Goal: Check status: Check status

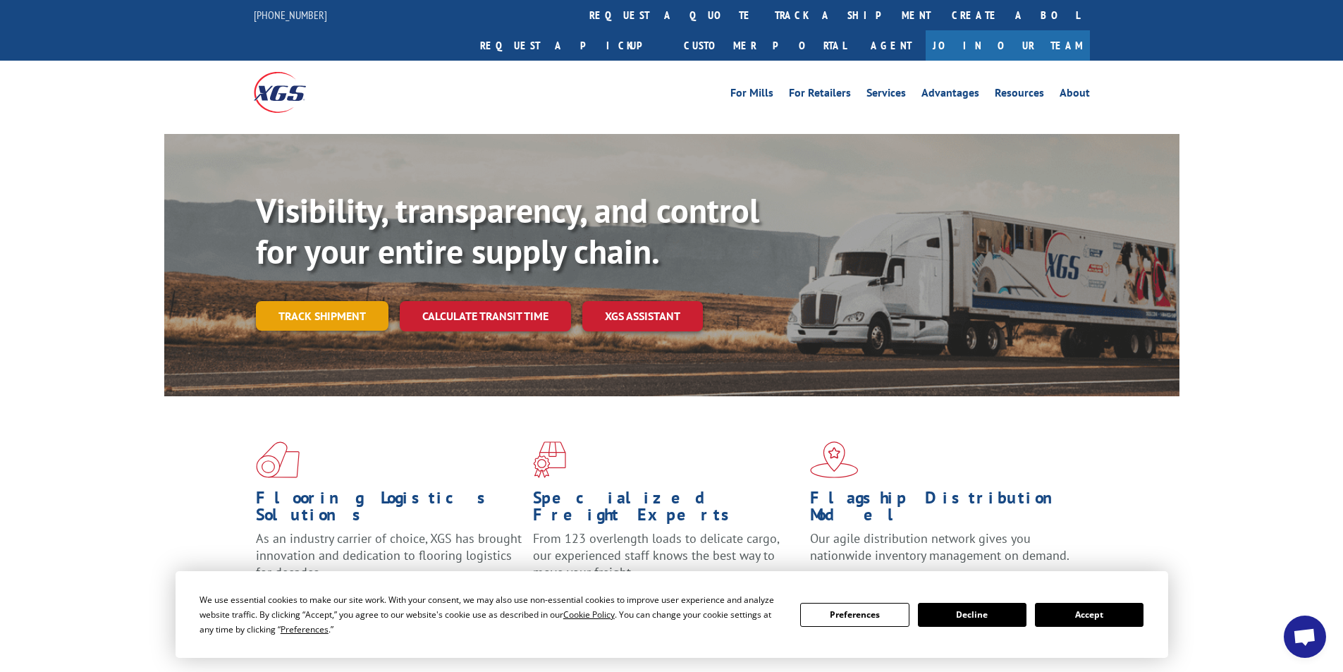
click at [292, 301] on link "Track shipment" at bounding box center [322, 316] width 133 height 30
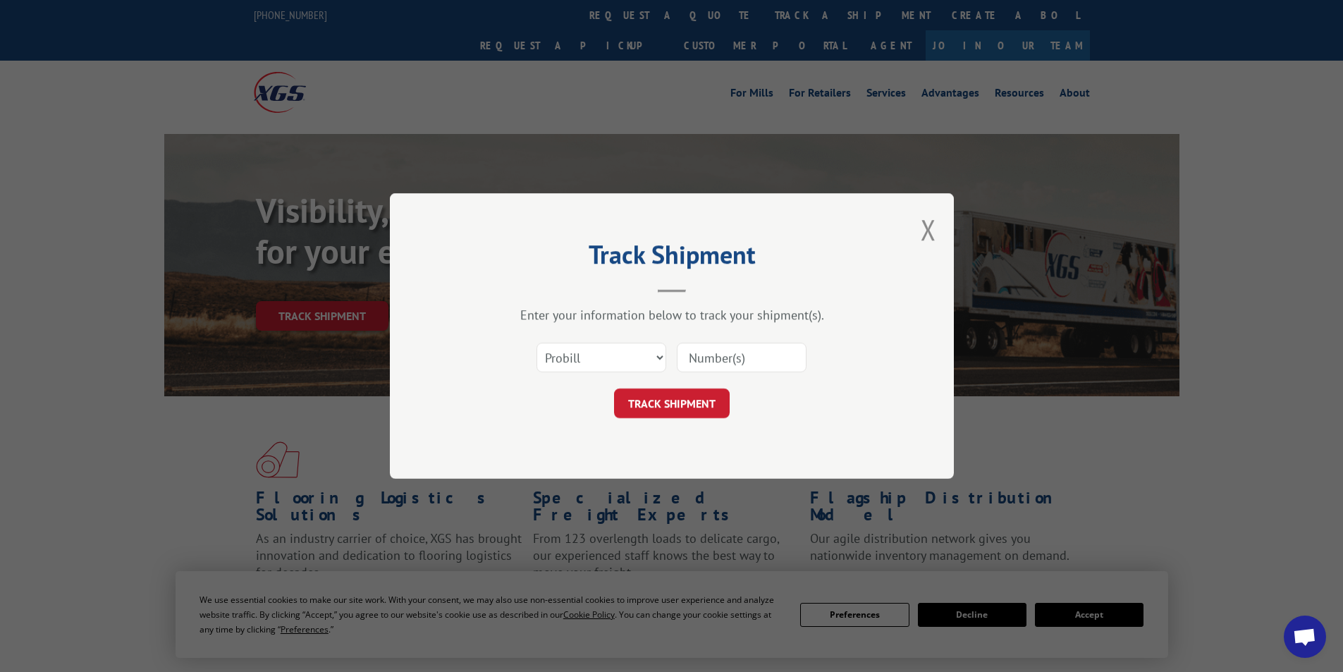
click at [706, 362] on input at bounding box center [742, 358] width 130 height 30
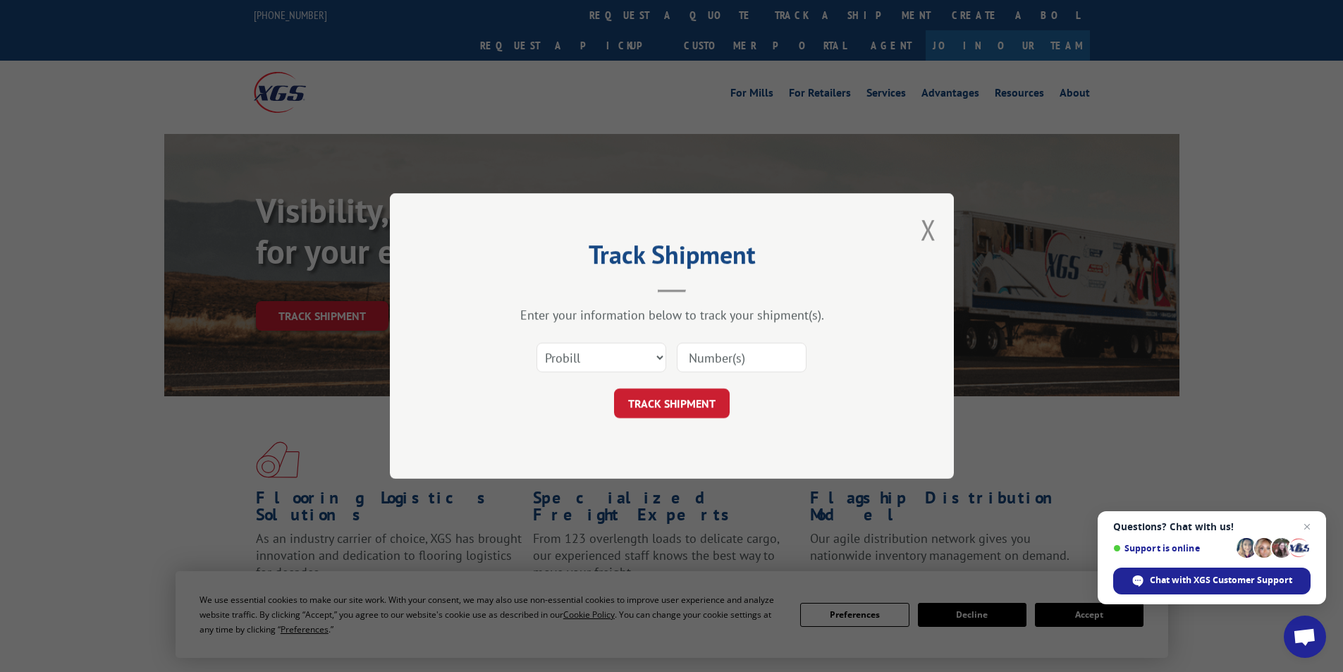
paste input "6361789"
type input "6361789"
click at [660, 404] on button "TRACK SHIPMENT" at bounding box center [672, 403] width 116 height 30
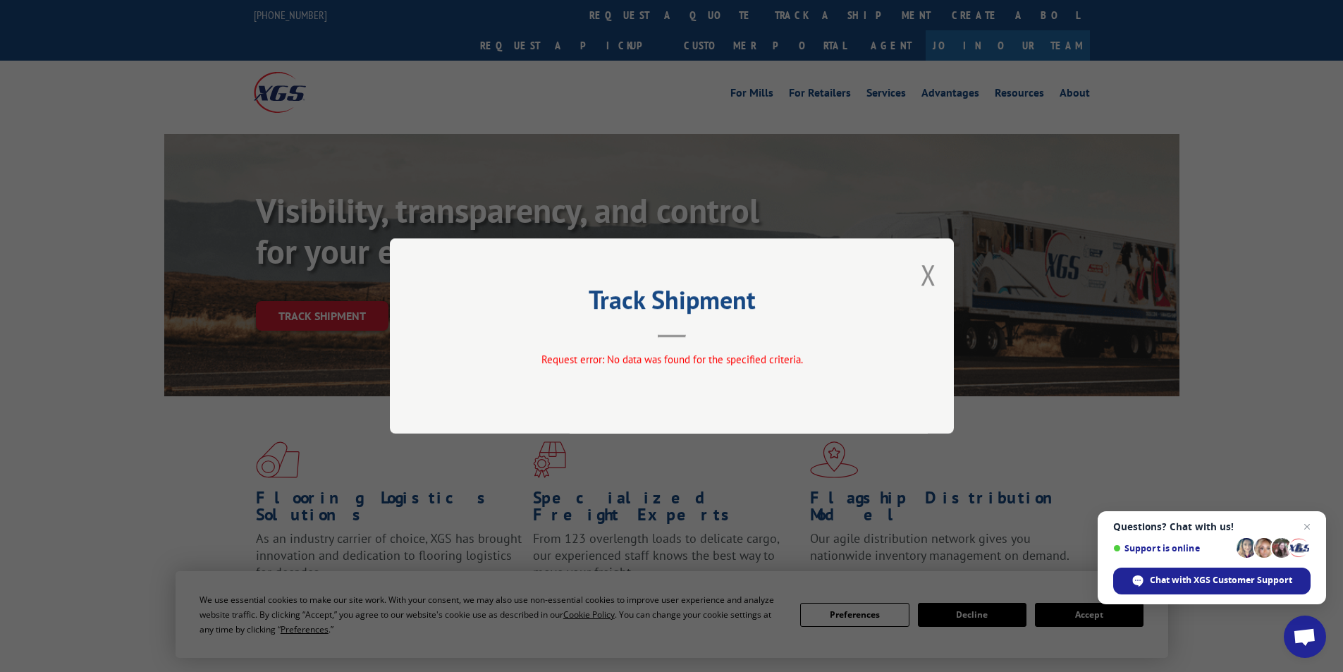
click at [937, 278] on div "Track Shipment Request error: No data was found for the specified criteria." at bounding box center [672, 335] width 564 height 195
click at [928, 272] on button "Close modal" at bounding box center [928, 274] width 16 height 37
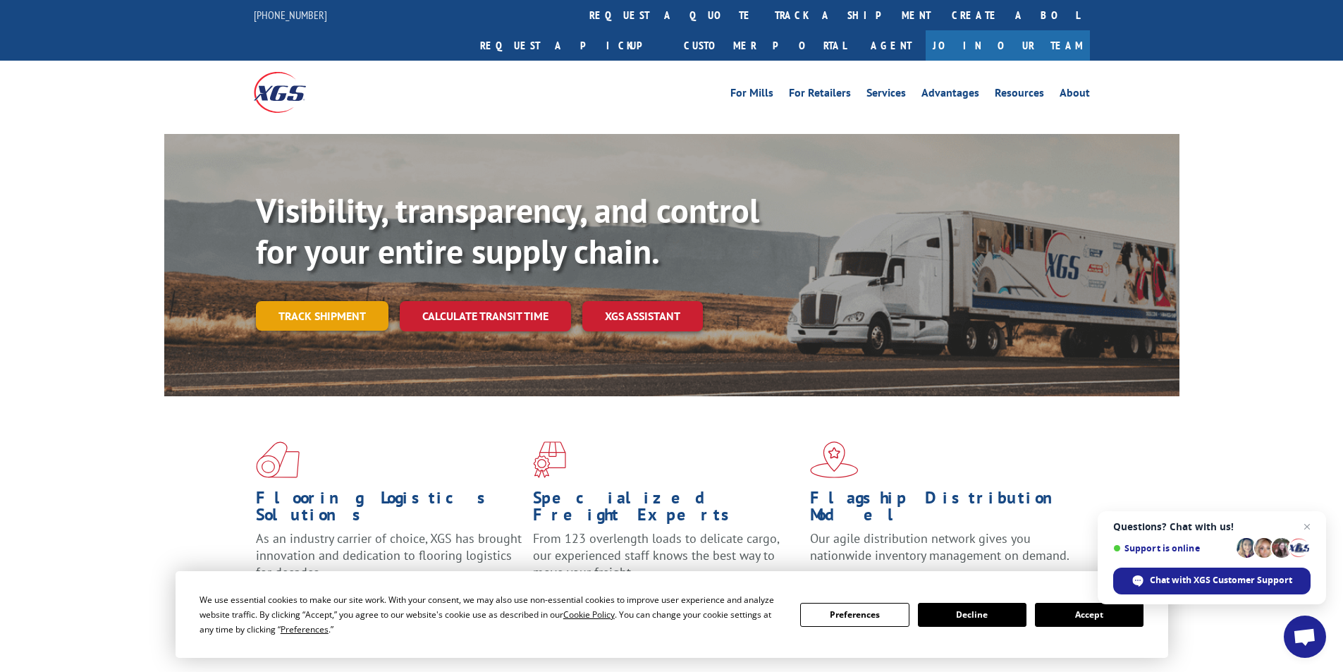
click at [304, 301] on link "Track shipment" at bounding box center [322, 316] width 133 height 30
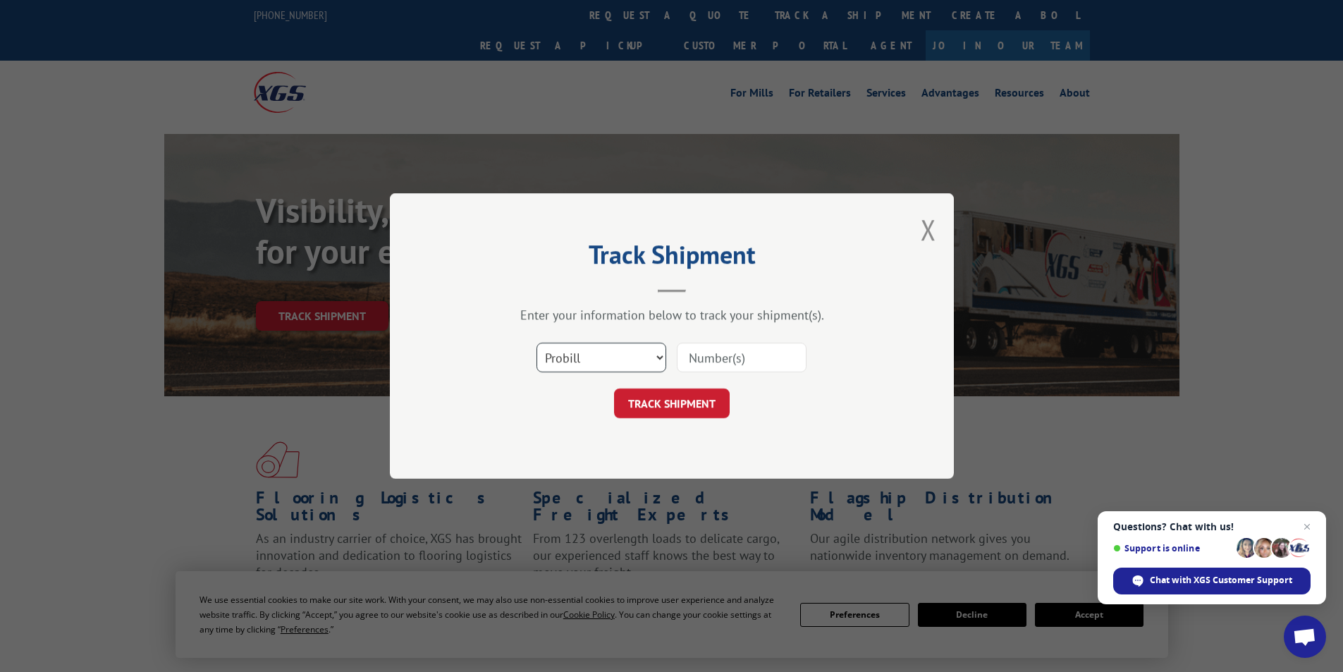
click at [623, 362] on select "Select category... Probill BOL PO" at bounding box center [601, 358] width 130 height 30
select select "bol"
click at [536, 343] on select "Select category... Probill BOL PO" at bounding box center [601, 358] width 130 height 30
click at [703, 357] on input at bounding box center [742, 358] width 130 height 30
paste input "6361789"
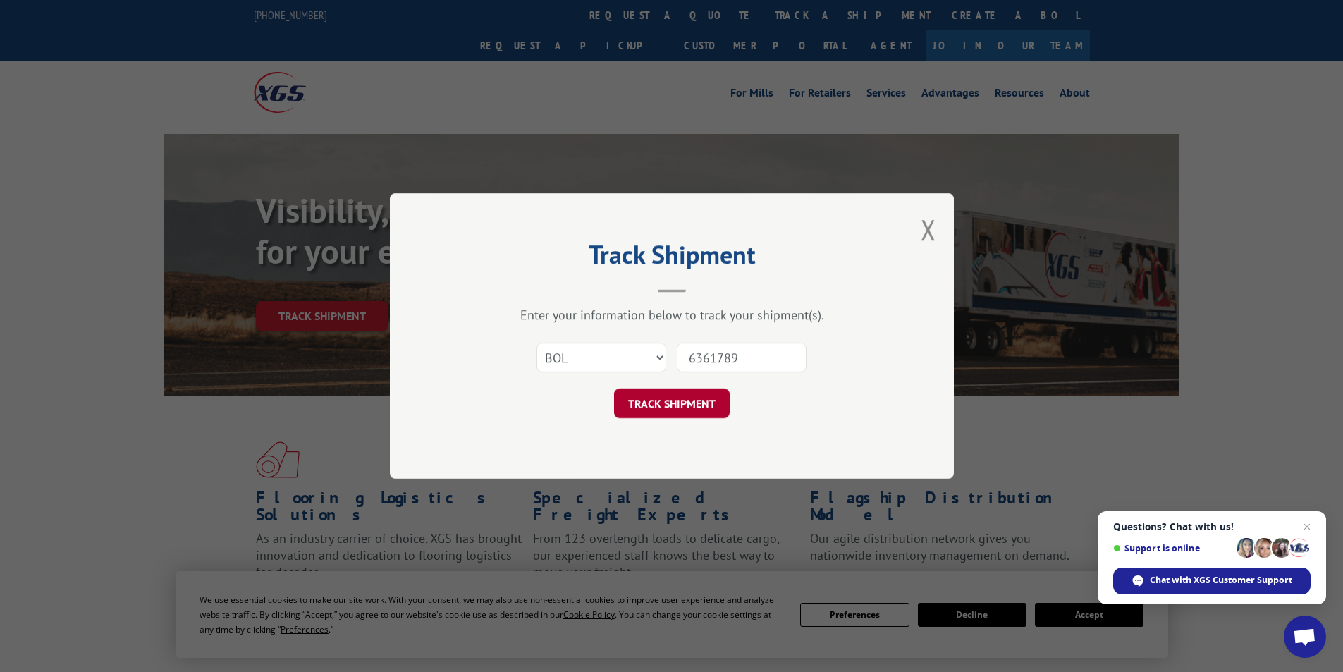
type input "6361789"
click at [668, 404] on button "TRACK SHIPMENT" at bounding box center [672, 403] width 116 height 30
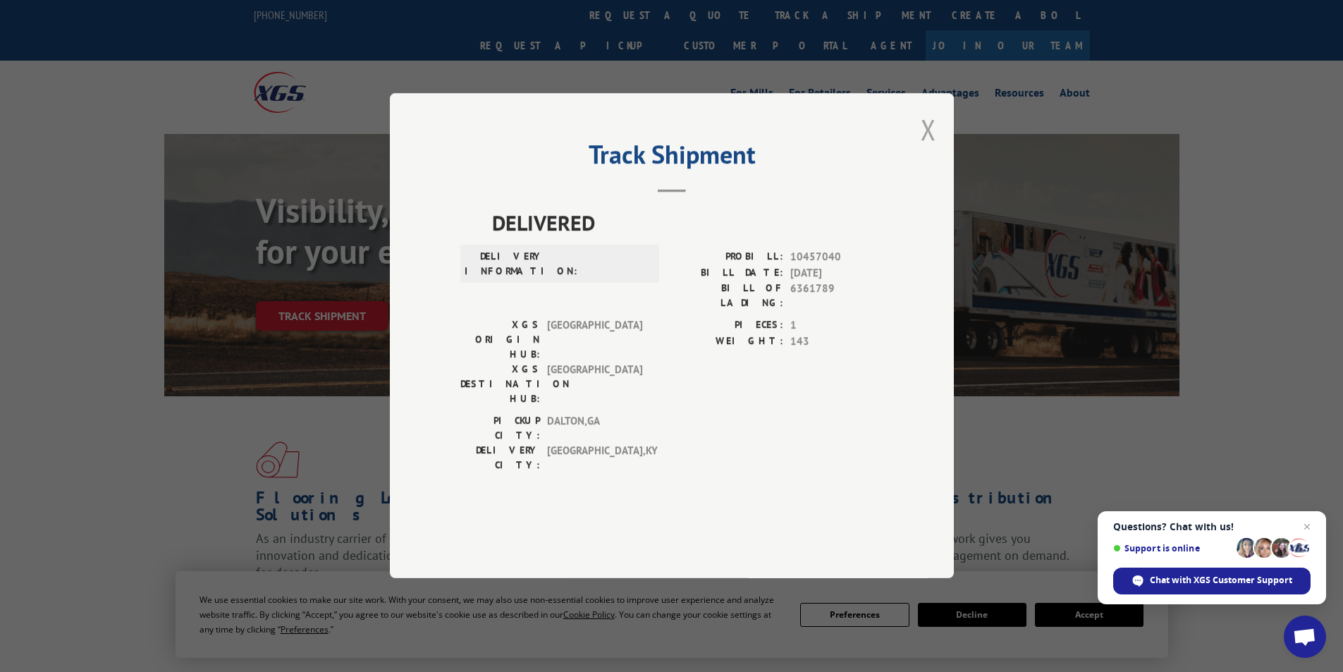
click at [925, 148] on button "Close modal" at bounding box center [928, 129] width 16 height 37
